Goal: Task Accomplishment & Management: Manage account settings

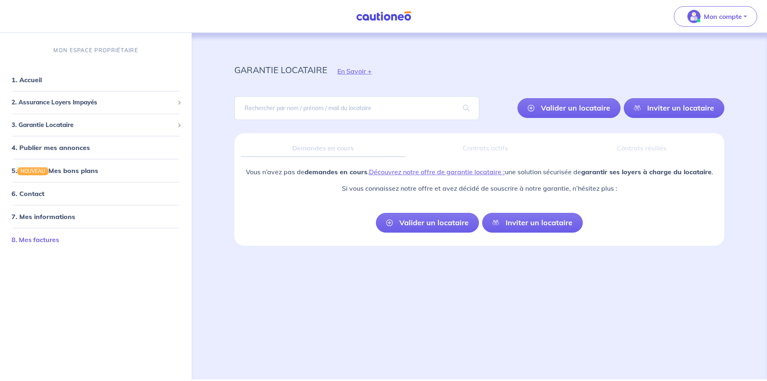
click at [38, 242] on link "8. Mes factures" at bounding box center [35, 239] width 48 height 8
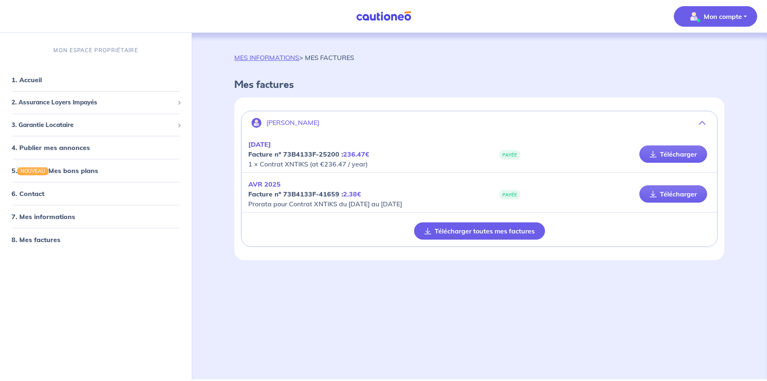
click at [504, 230] on button "Télécharger toutes mes factures" at bounding box center [479, 230] width 131 height 17
click at [722, 14] on p "Mon compte" at bounding box center [723, 16] width 38 height 10
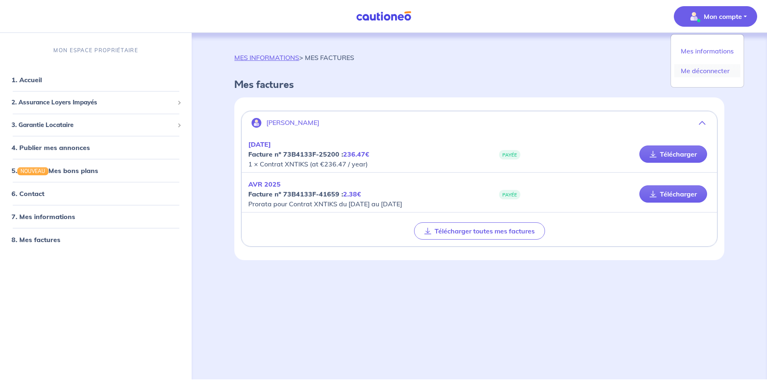
click at [705, 69] on link "Me déconnecter" at bounding box center [708, 70] width 66 height 13
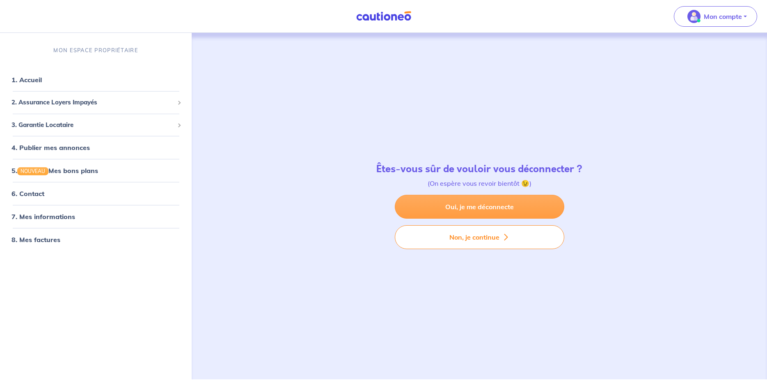
click at [474, 207] on link "Oui, je me déconnecte" at bounding box center [480, 207] width 170 height 24
